Goal: Task Accomplishment & Management: Manage account settings

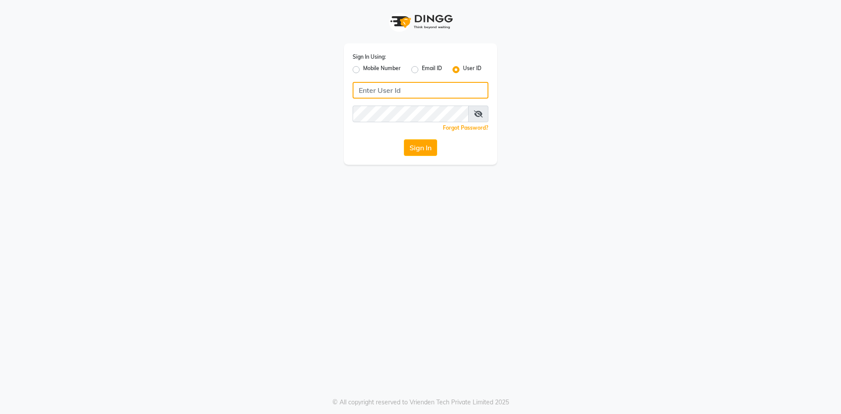
type input "9346469616"
click at [377, 69] on label "Mobile Number" at bounding box center [382, 69] width 38 height 11
click at [369, 69] on input "Mobile Number" at bounding box center [366, 67] width 6 height 6
radio input "true"
radio input "false"
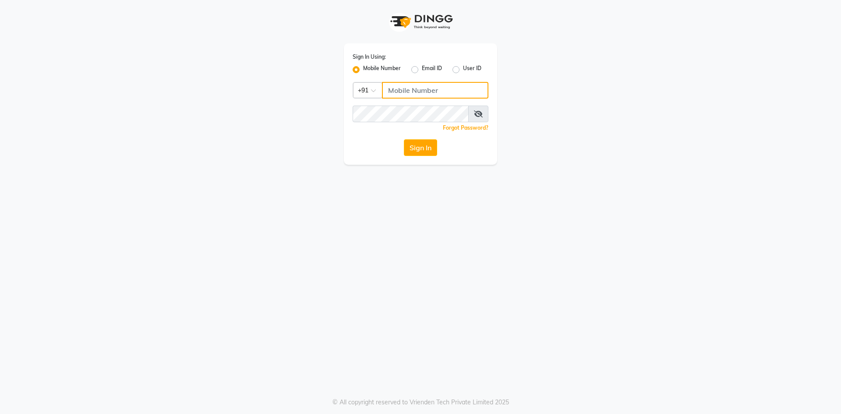
click at [416, 90] on input "Username" at bounding box center [435, 90] width 106 height 17
type input "9346469616"
click at [423, 149] on button "Sign In" at bounding box center [420, 147] width 33 height 17
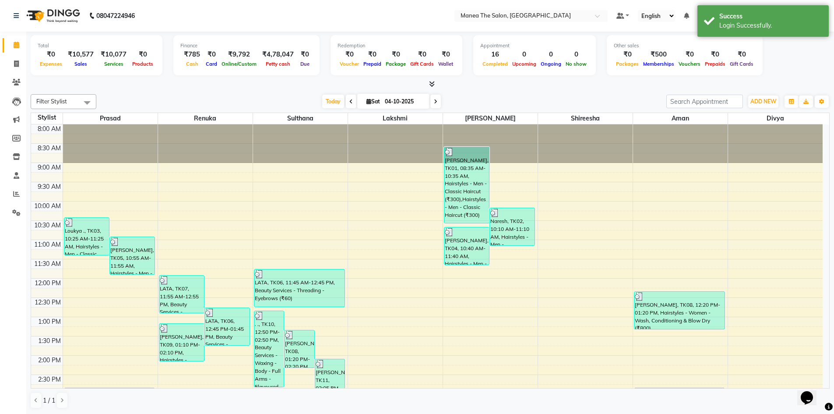
click at [74, 54] on div "₹10,577" at bounding box center [80, 54] width 33 height 10
click at [98, 71] on div "Total ₹0 Expenses ₹10,577 Sales ₹10,077 Services ₹0 Products" at bounding box center [97, 55] width 132 height 40
click at [784, 7] on div "Success Login Successfully." at bounding box center [763, 21] width 131 height 32
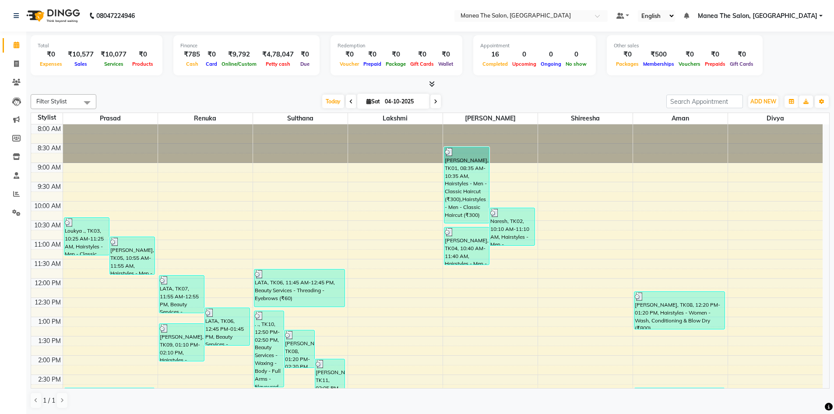
click at [784, 10] on ul "Default Panel My Panel English ENGLISH Español العربية मराठी हिंदी ગુજરાતી தமிழ…" at bounding box center [719, 16] width 215 height 12
click at [783, 16] on span "Manea The Salon, [GEOGRAPHIC_DATA]" at bounding box center [758, 15] width 120 height 9
click at [766, 67] on hr at bounding box center [778, 67] width 80 height 0
click at [770, 61] on div "Total ₹0 Expenses ₹10,577 Sales ₹10,077 Services ₹0 Products Finance ₹785 Cash …" at bounding box center [430, 56] width 799 height 43
click at [783, 19] on span "Manea The Salon, [GEOGRAPHIC_DATA]" at bounding box center [758, 15] width 120 height 9
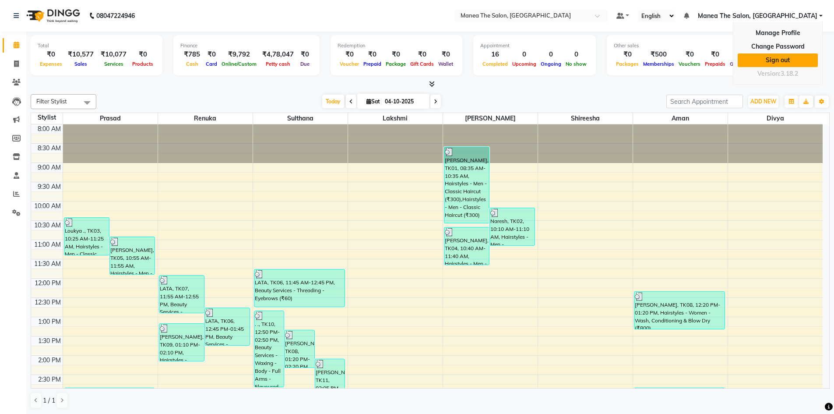
click at [780, 58] on link "Sign out" at bounding box center [778, 60] width 80 height 14
